Goal: Task Accomplishment & Management: Complete application form

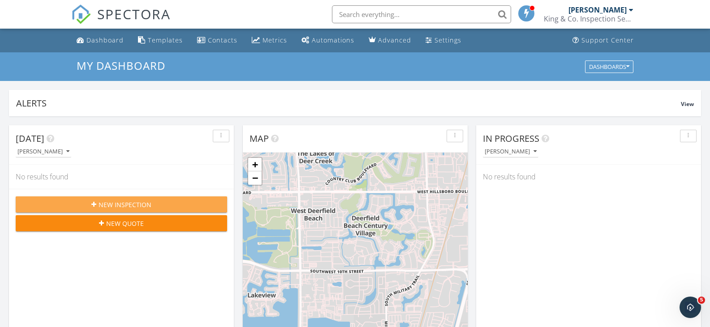
click at [120, 202] on span "New Inspection" at bounding box center [125, 204] width 53 height 9
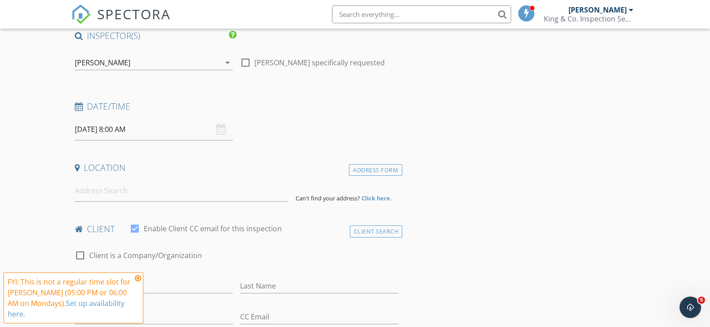
scroll to position [75, 0]
click at [86, 190] on input at bounding box center [182, 190] width 214 height 22
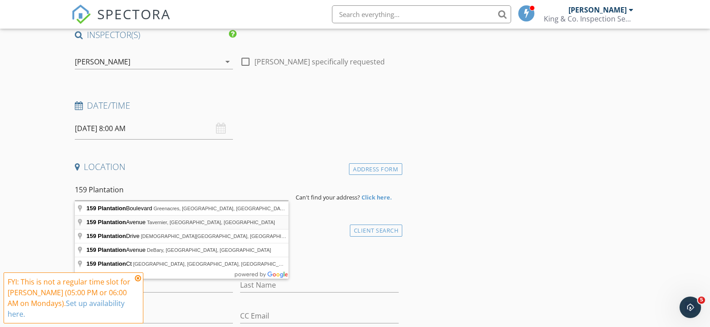
type input "159 Plantation Avenue, Tavernier, FL, USA"
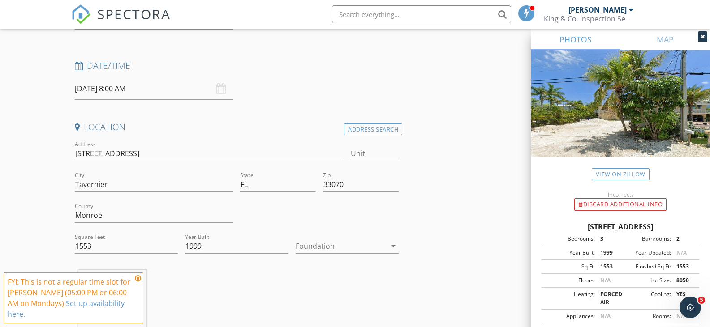
scroll to position [114, 0]
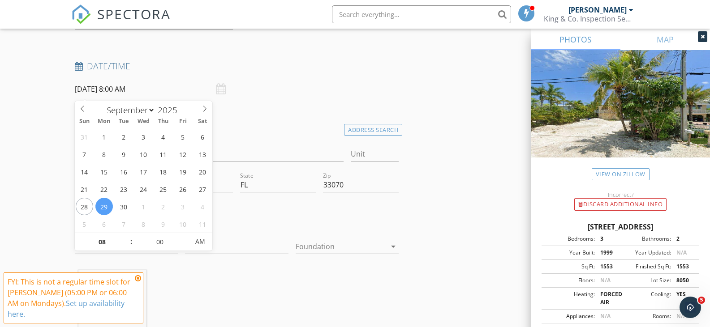
click at [215, 92] on input "09/29/2025 8:00 AM" at bounding box center [154, 89] width 159 height 22
type input "[DATE] 8:00 AM"
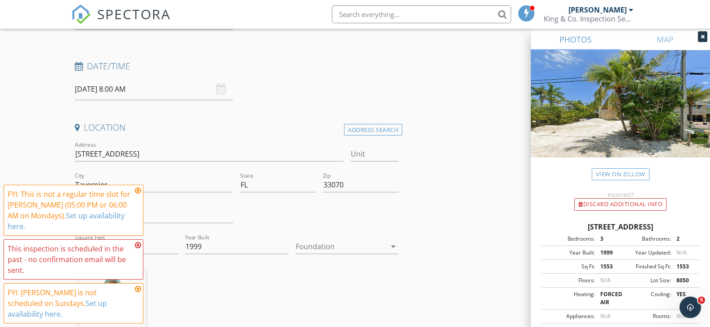
click at [136, 194] on icon at bounding box center [138, 190] width 6 height 7
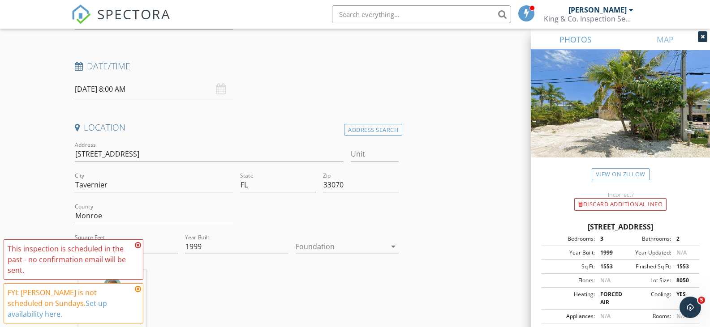
click at [138, 249] on icon at bounding box center [138, 245] width 6 height 7
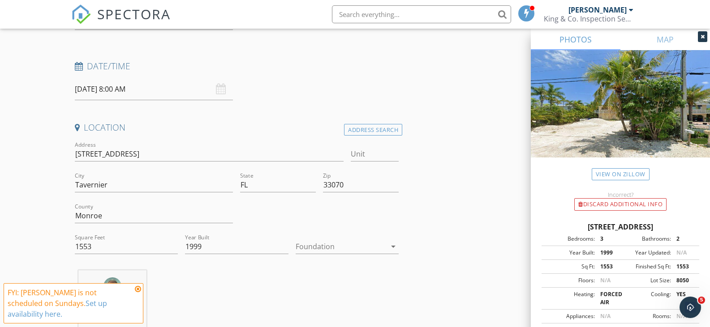
click at [137, 293] on icon at bounding box center [138, 289] width 6 height 7
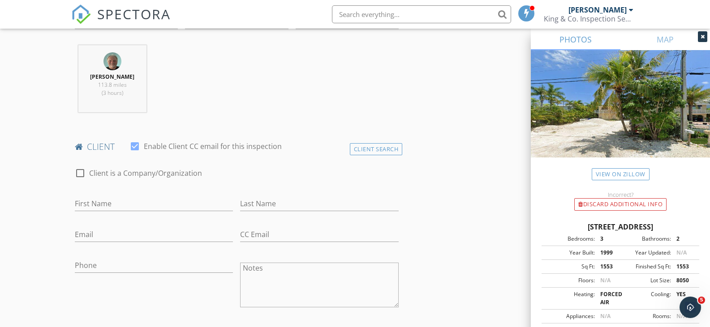
scroll to position [340, 0]
click at [85, 203] on input "First Name" at bounding box center [154, 203] width 159 height 15
type input "[PERSON_NAME]"
type input "King"
click at [80, 232] on input "Email" at bounding box center [154, 234] width 159 height 15
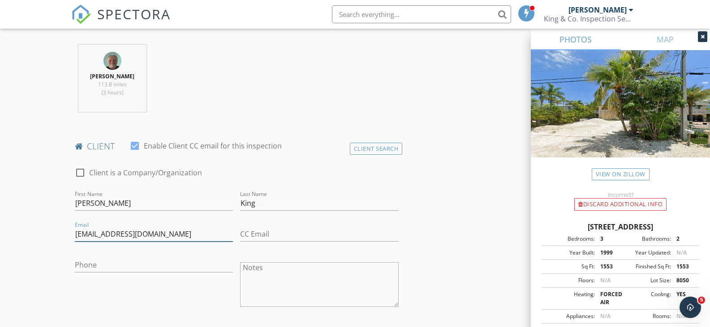
type input "[EMAIL_ADDRESS][DOMAIN_NAME]"
click at [78, 263] on input "Phone" at bounding box center [154, 265] width 159 height 15
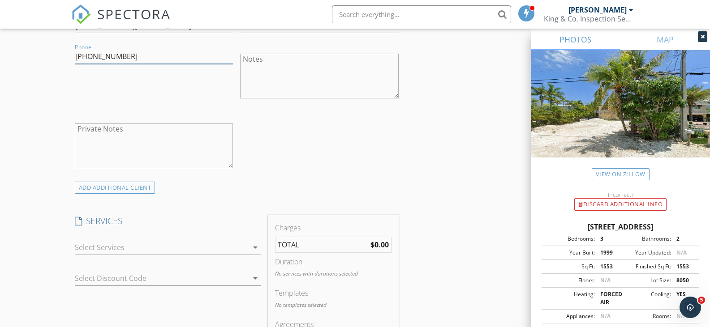
scroll to position [549, 0]
type input "[PHONE_NUMBER]"
click at [254, 251] on icon "arrow_drop_down" at bounding box center [255, 247] width 11 height 11
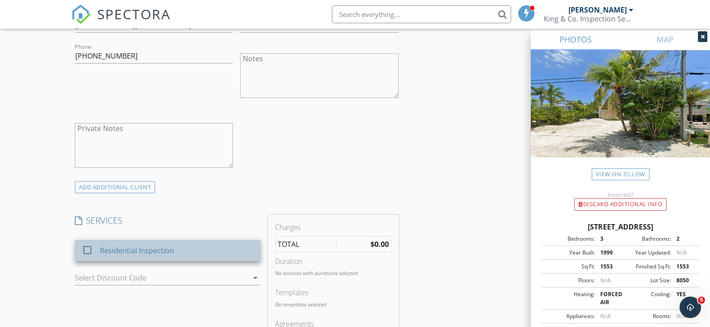
click at [206, 250] on div "Residential Inspection" at bounding box center [176, 251] width 154 height 18
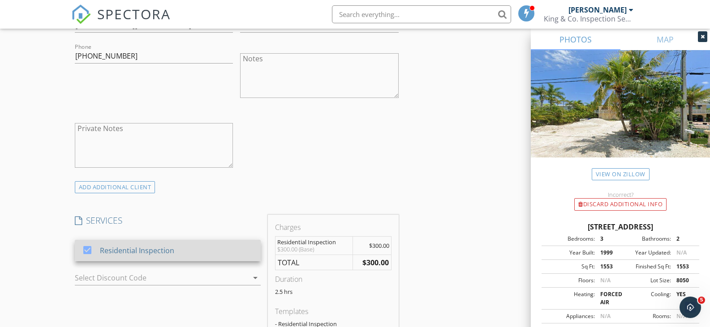
click at [85, 251] on div at bounding box center [87, 250] width 15 height 15
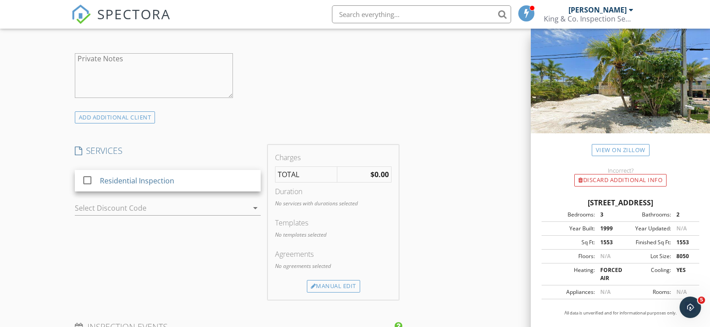
scroll to position [619, 0]
click at [333, 285] on div "Manual Edit" at bounding box center [333, 286] width 53 height 13
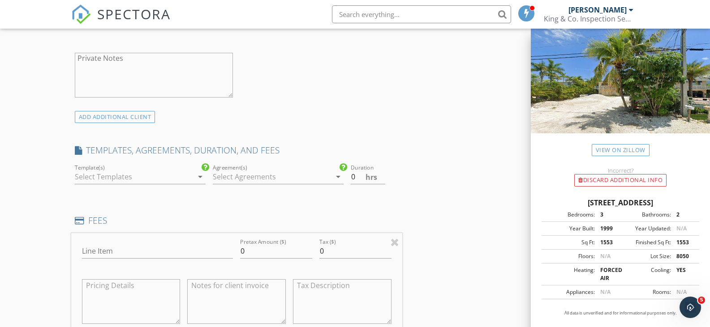
click at [198, 179] on icon "arrow_drop_down" at bounding box center [200, 177] width 11 height 11
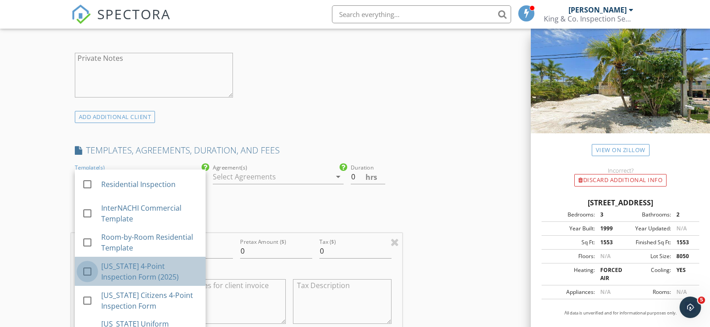
click at [87, 273] on div at bounding box center [87, 271] width 15 height 15
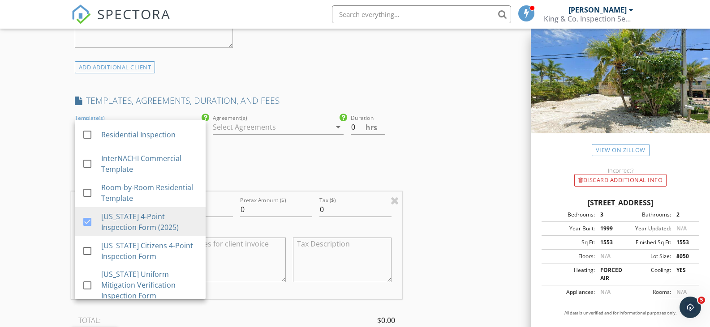
scroll to position [670, 0]
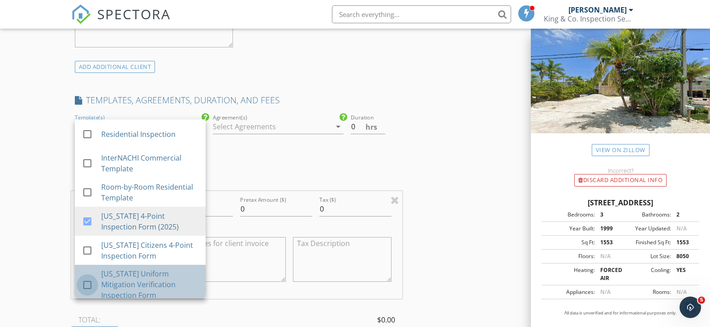
click at [90, 278] on div at bounding box center [87, 285] width 15 height 15
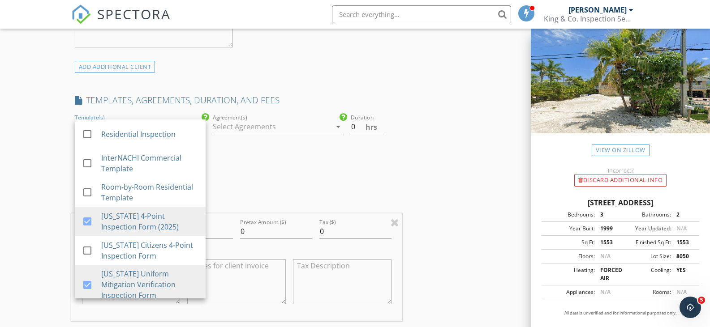
click at [53, 253] on div "New Inspection Click here to use the New Order Form INSPECTOR(S) check_box Thom…" at bounding box center [355, 218] width 710 height 1670
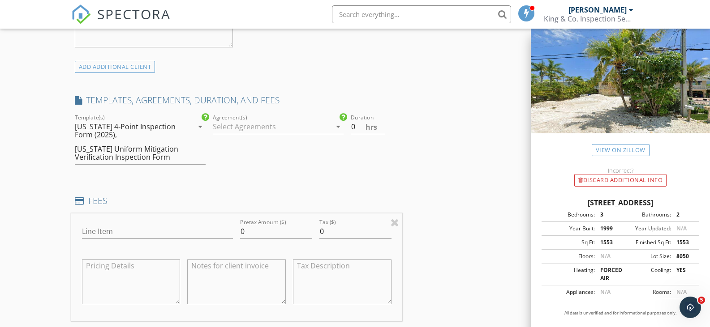
click at [339, 128] on icon "arrow_drop_down" at bounding box center [338, 126] width 11 height 11
click at [362, 162] on div "Duration 0 hrs" at bounding box center [374, 142] width 55 height 61
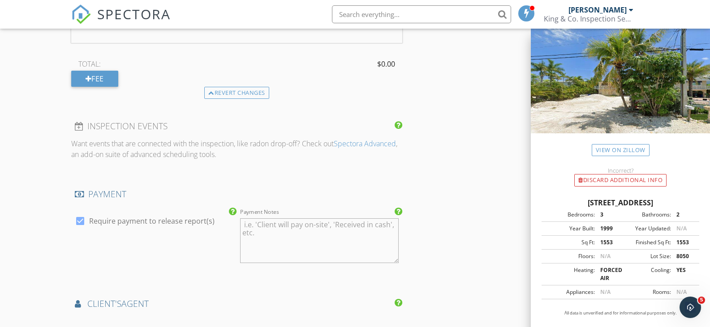
scroll to position [949, 0]
click at [80, 223] on div at bounding box center [80, 220] width 15 height 15
checkbox input "false"
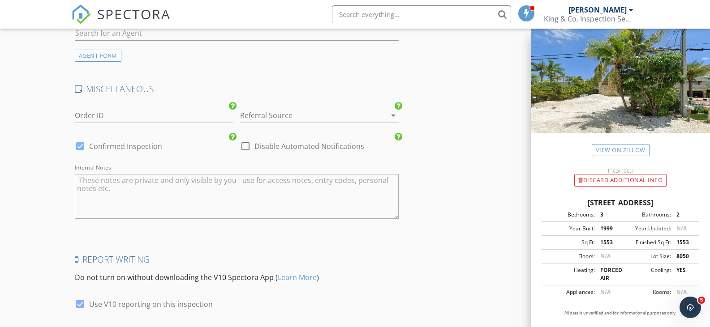
scroll to position [1395, 0]
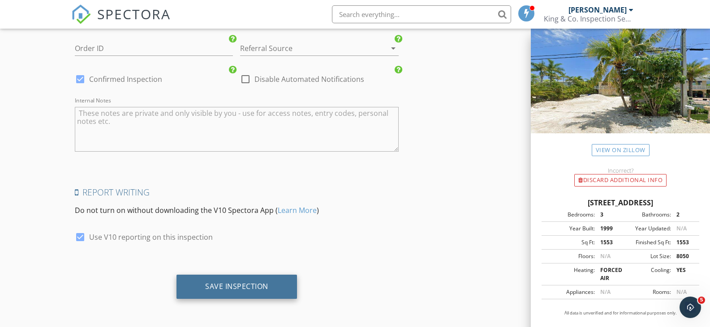
click at [224, 284] on div "Save Inspection" at bounding box center [236, 286] width 63 height 9
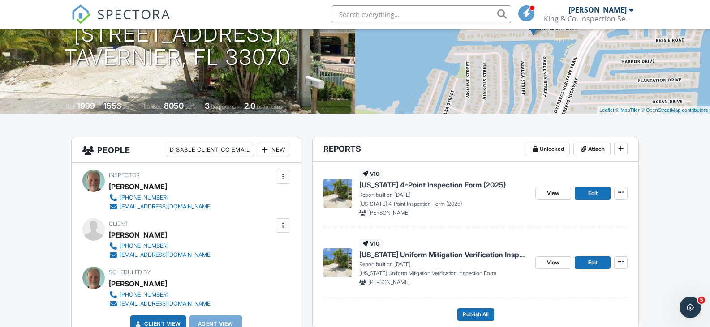
click at [342, 193] on img at bounding box center [337, 193] width 29 height 29
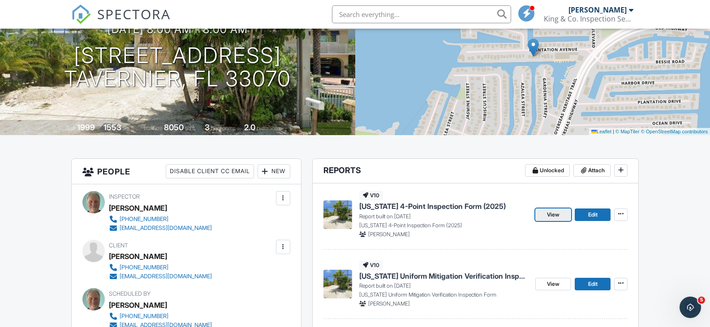
click at [548, 218] on span "View" at bounding box center [553, 214] width 13 height 9
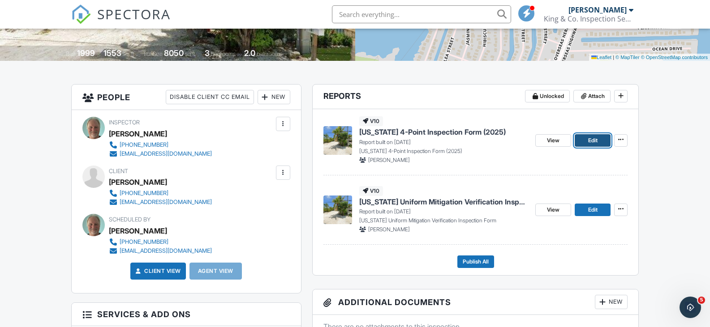
click at [593, 139] on span "Edit" at bounding box center [592, 140] width 9 height 9
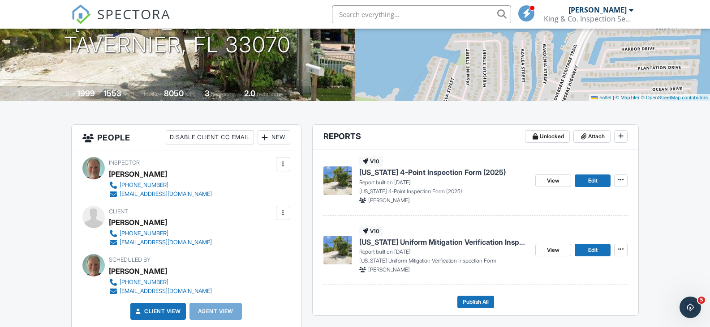
scroll to position [138, 0]
click at [554, 185] on span "View" at bounding box center [553, 180] width 13 height 9
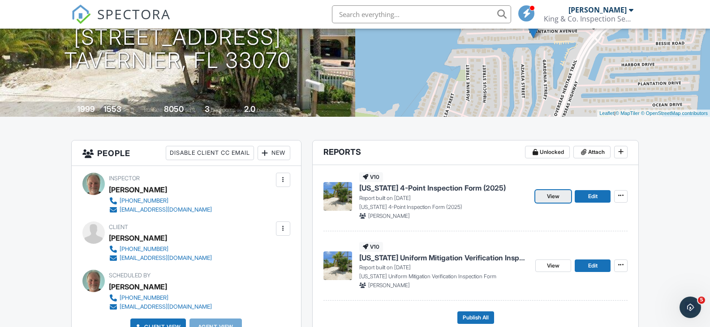
click at [555, 199] on span "View" at bounding box center [553, 196] width 13 height 9
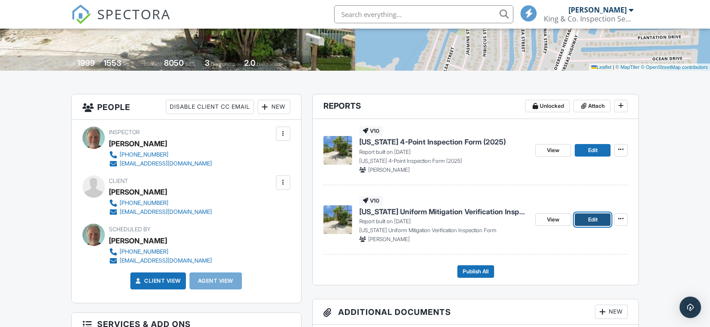
click at [602, 223] on link "Edit" at bounding box center [593, 220] width 36 height 13
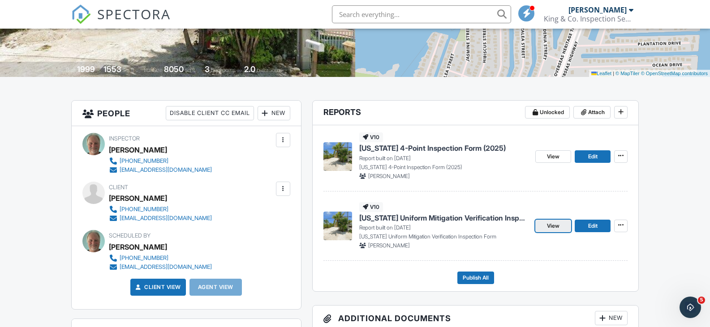
click at [550, 226] on span "View" at bounding box center [553, 226] width 13 height 9
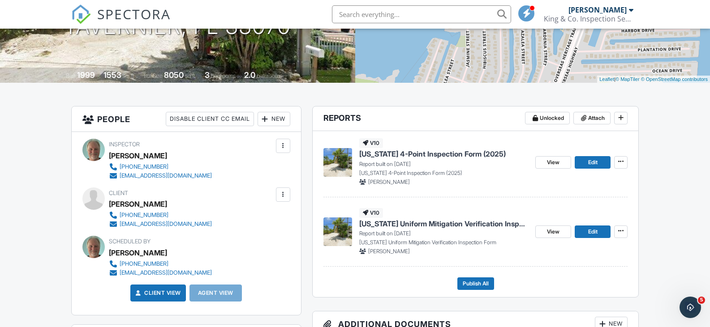
scroll to position [157, 0]
click at [588, 162] on span "Edit" at bounding box center [592, 162] width 9 height 9
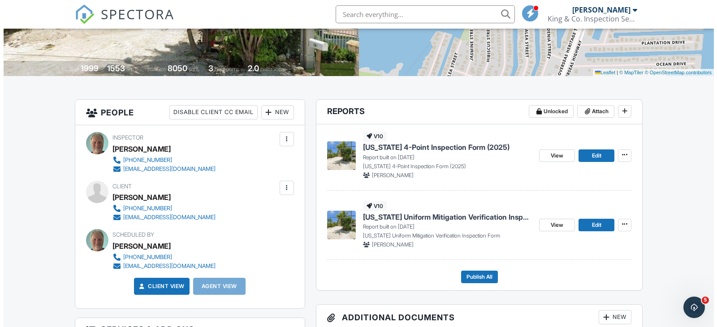
scroll to position [163, 0]
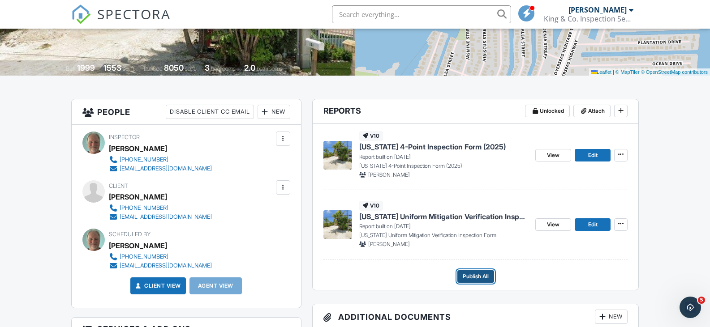
click at [476, 273] on span "Publish All" at bounding box center [476, 276] width 26 height 9
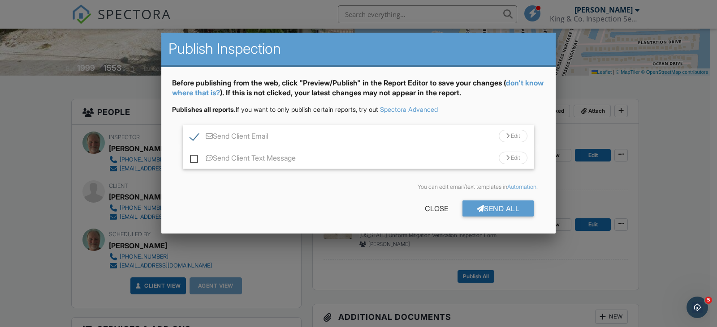
click at [195, 161] on label "Send Client Text Message" at bounding box center [243, 159] width 106 height 11
click at [195, 157] on input "Send Client Text Message" at bounding box center [193, 154] width 6 height 6
checkbox input "true"
click at [493, 208] on div "Send All" at bounding box center [498, 209] width 72 height 16
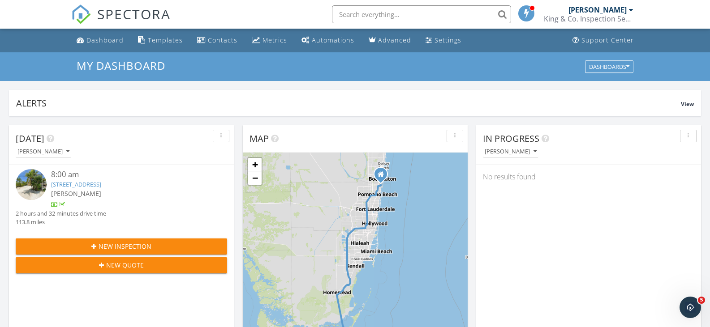
click at [35, 185] on img at bounding box center [31, 184] width 31 height 31
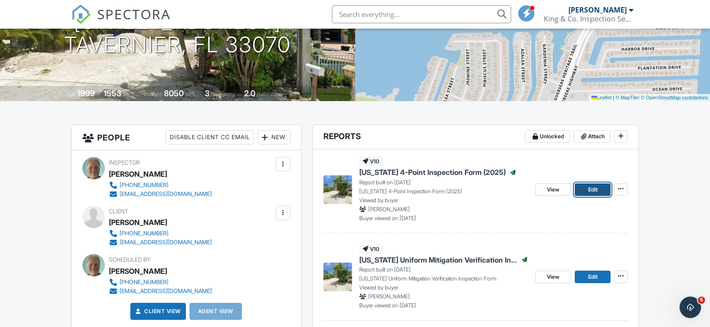
click at [590, 190] on span "Edit" at bounding box center [592, 189] width 9 height 9
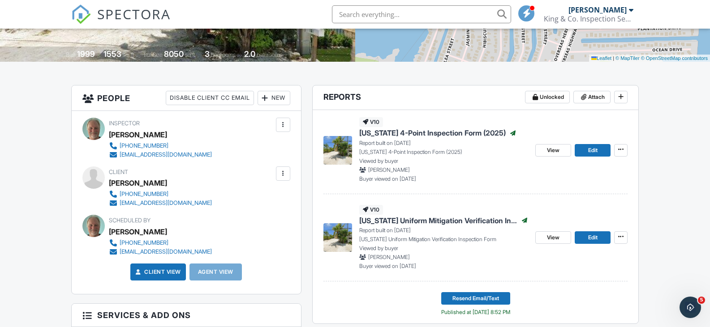
scroll to position [182, 0]
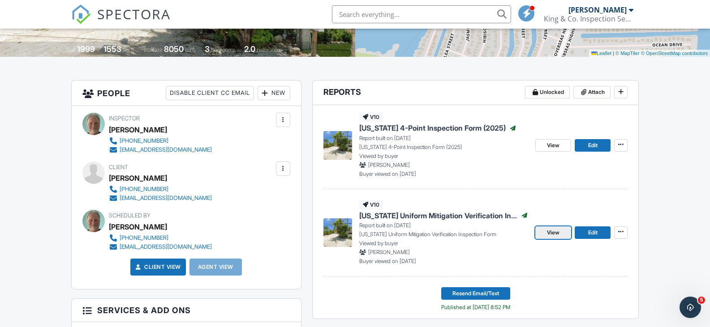
click at [548, 230] on span "View" at bounding box center [553, 232] width 13 height 9
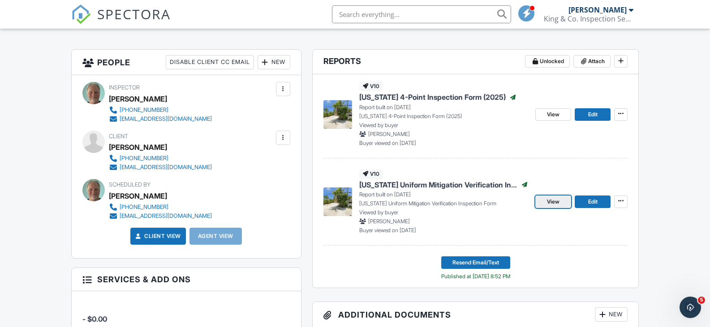
click at [550, 202] on span "View" at bounding box center [553, 202] width 13 height 9
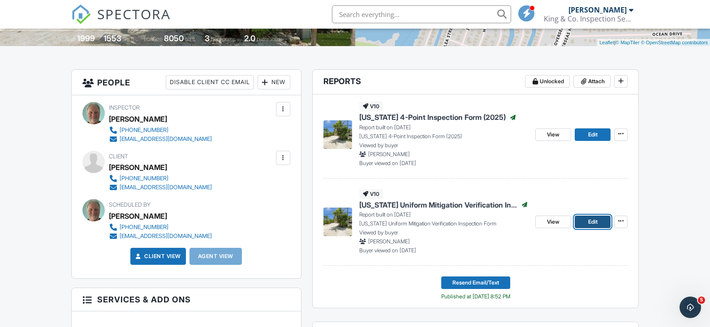
click at [590, 218] on span "Edit" at bounding box center [592, 222] width 9 height 9
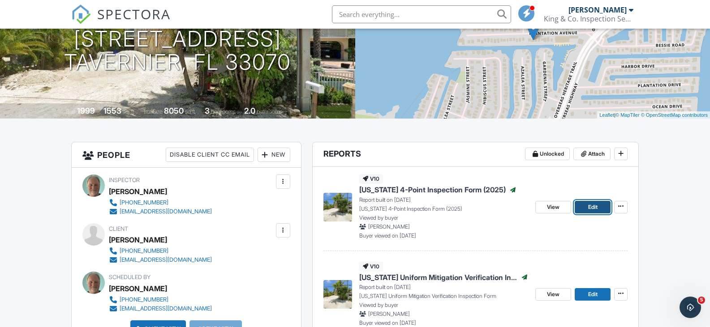
click at [588, 208] on span "Edit" at bounding box center [592, 207] width 9 height 9
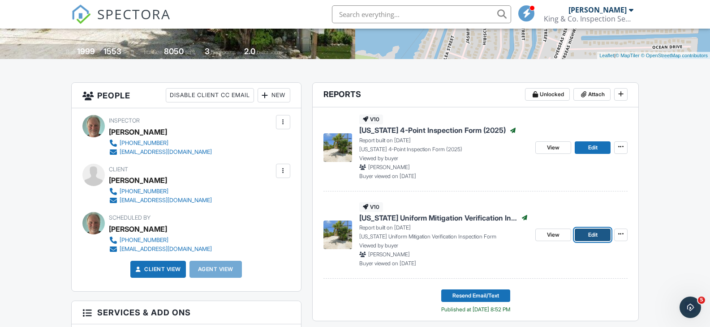
click at [588, 234] on span "Edit" at bounding box center [592, 235] width 9 height 9
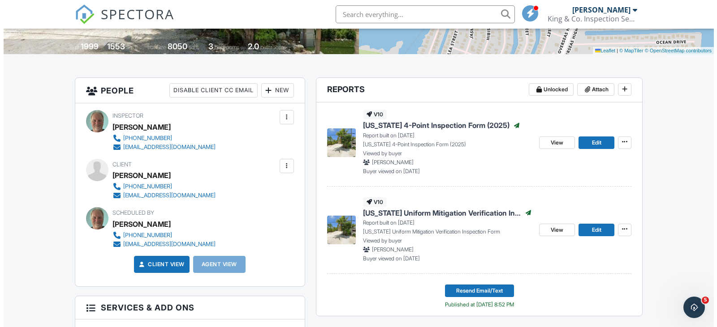
scroll to position [201, 0]
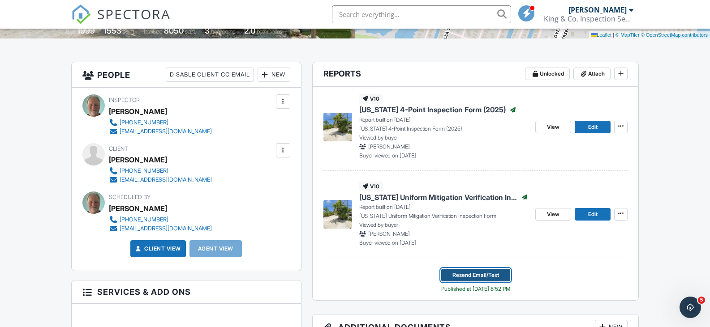
click at [484, 273] on span "Resend Email/Text" at bounding box center [475, 275] width 47 height 9
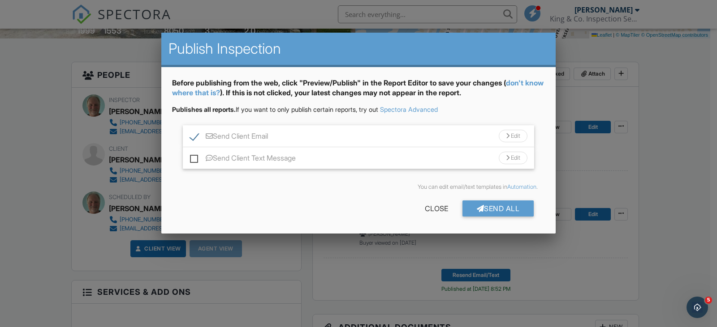
click at [195, 158] on label "Send Client Text Message" at bounding box center [243, 159] width 106 height 11
click at [195, 157] on input "Send Client Text Message" at bounding box center [193, 154] width 6 height 6
checkbox input "true"
click at [485, 210] on div "Send All" at bounding box center [498, 209] width 72 height 16
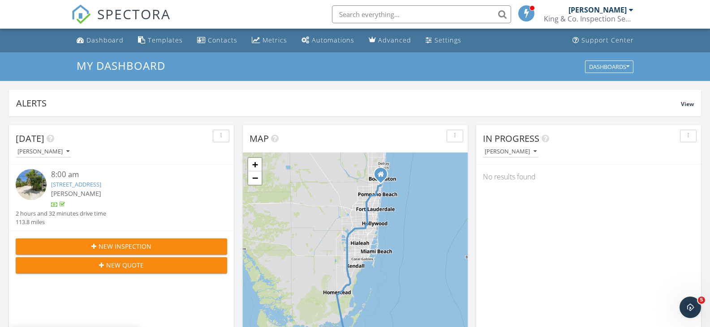
click at [29, 185] on img at bounding box center [31, 184] width 31 height 31
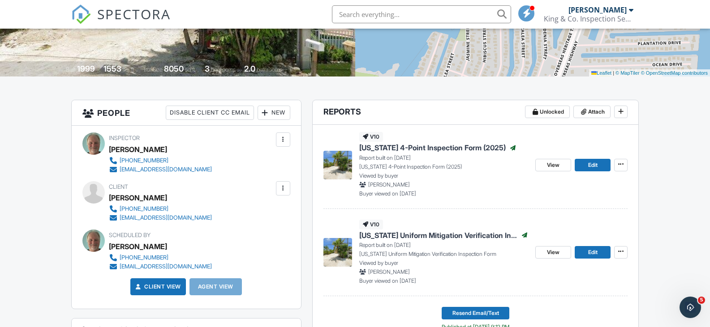
click at [288, 189] on div at bounding box center [283, 188] width 14 height 14
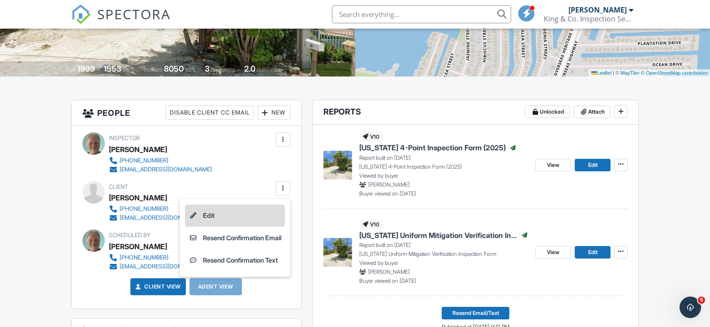
click at [210, 215] on li "Edit" at bounding box center [235, 216] width 100 height 22
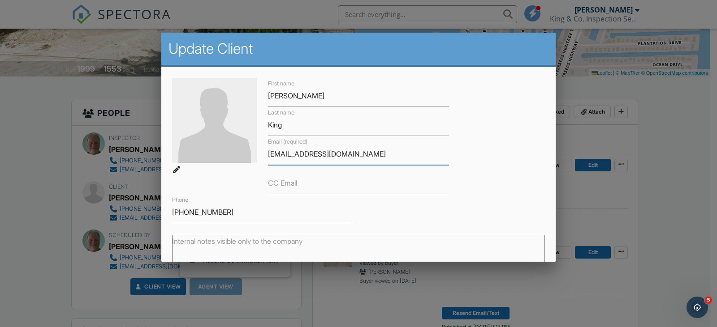
click at [313, 155] on input "[EMAIL_ADDRESS][DOMAIN_NAME]" at bounding box center [358, 154] width 181 height 22
type input "[EMAIL_ADDRESS][DOMAIN_NAME]"
click at [254, 177] on div "First name Joshua Last name King Email (required) joshking2886@gmail.com CC Ema…" at bounding box center [358, 151] width 383 height 146
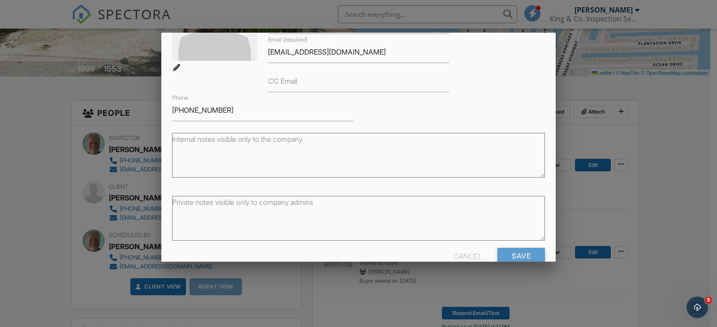
scroll to position [122, 0]
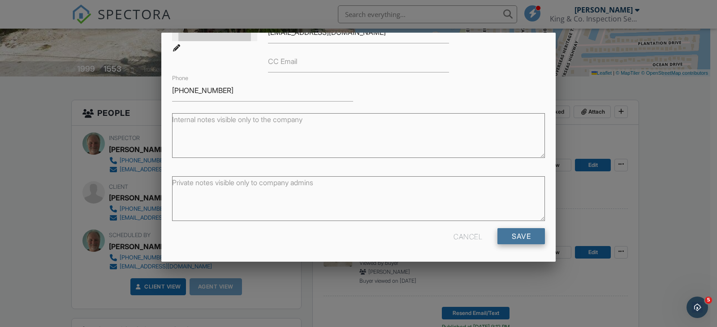
click at [503, 231] on input "Save" at bounding box center [520, 236] width 47 height 16
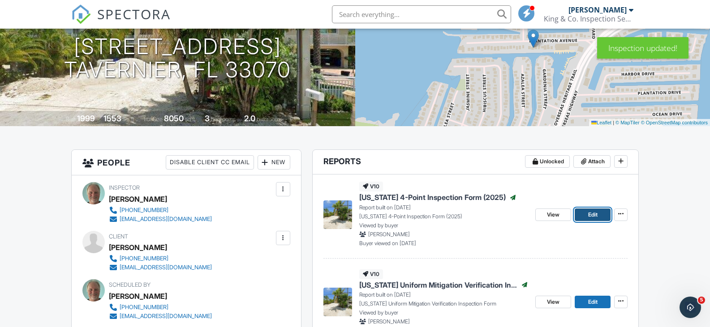
click at [588, 214] on span "Edit" at bounding box center [592, 214] width 9 height 9
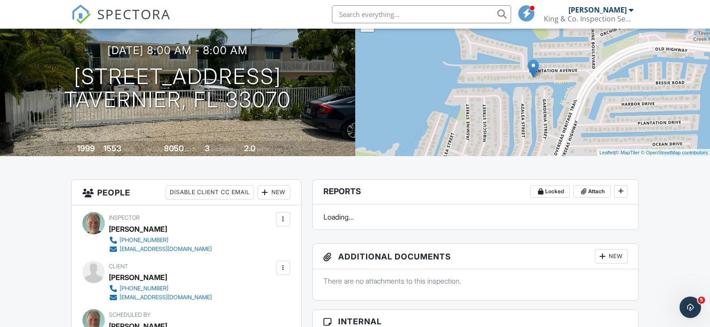
scroll to position [136, 0]
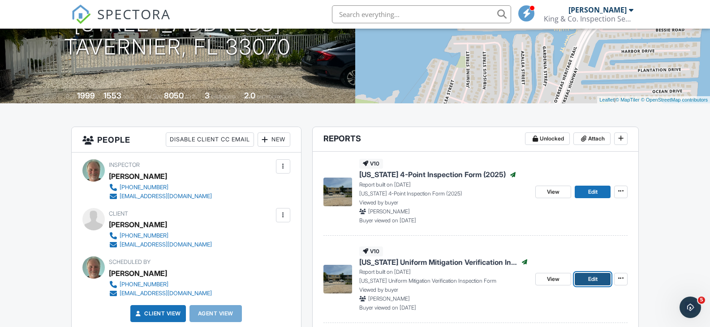
click at [589, 281] on span "Edit" at bounding box center [592, 279] width 9 height 9
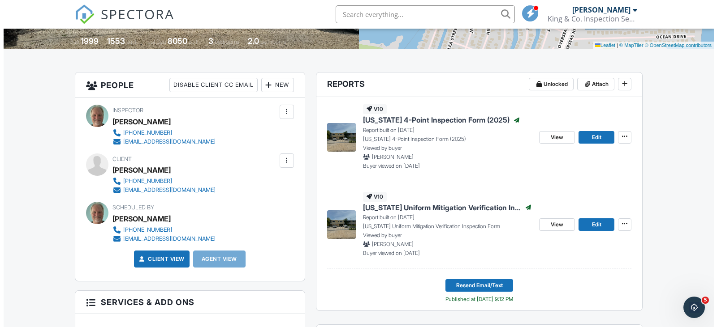
scroll to position [191, 0]
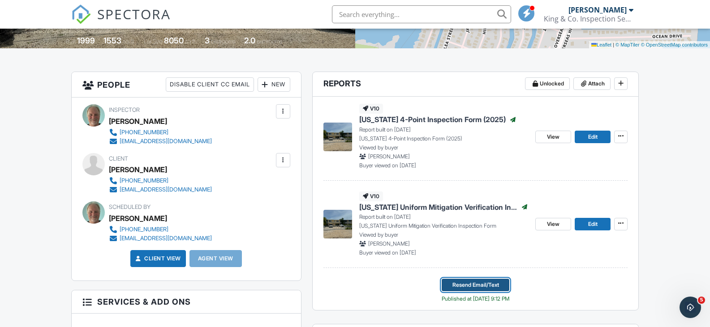
click at [480, 286] on span "Resend Email/Text" at bounding box center [475, 285] width 47 height 9
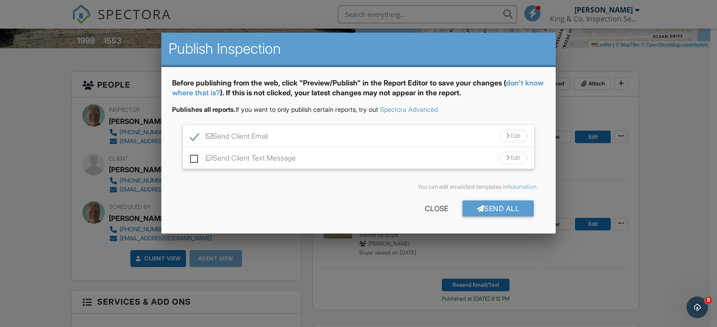
click at [193, 158] on label "Send Client Text Message" at bounding box center [243, 159] width 106 height 11
click at [193, 157] on input "Send Client Text Message" at bounding box center [193, 154] width 6 height 6
checkbox input "true"
click at [496, 208] on div "Send All" at bounding box center [498, 209] width 72 height 16
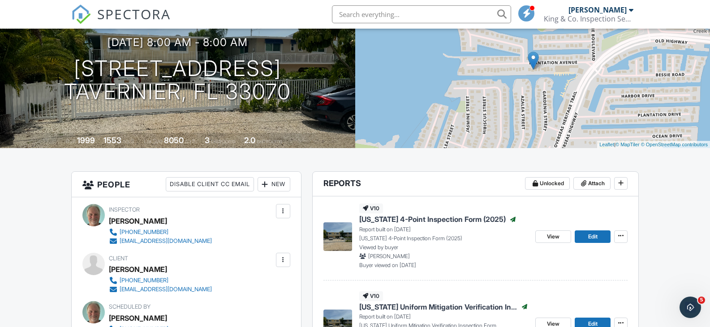
scroll to position [90, 0]
